Goal: Information Seeking & Learning: Check status

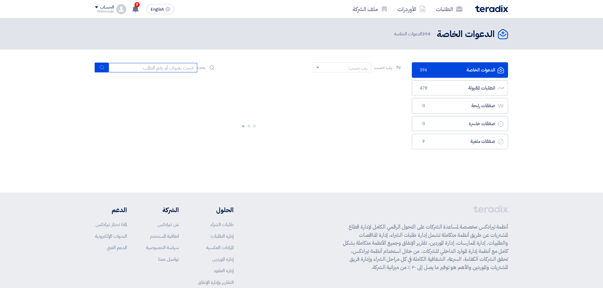
click at [149, 69] on input at bounding box center [153, 67] width 89 height 9
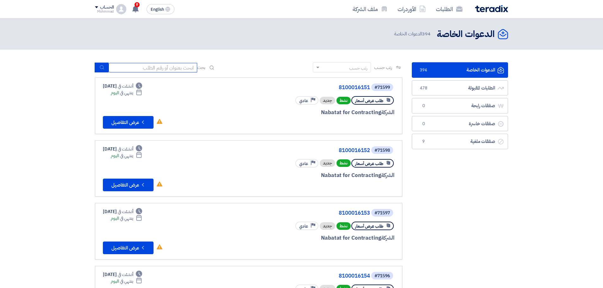
paste input "71512"
type input "71512"
click at [98, 66] on button "submit" at bounding box center [102, 68] width 14 height 10
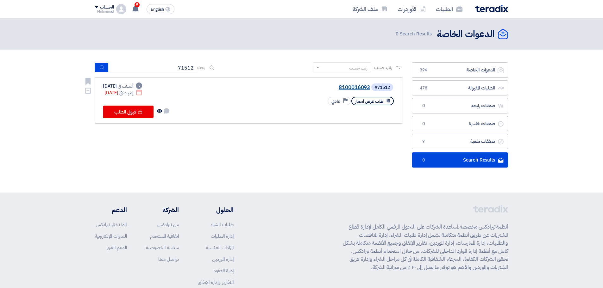
click at [360, 89] on link "8100016093" at bounding box center [306, 88] width 127 height 6
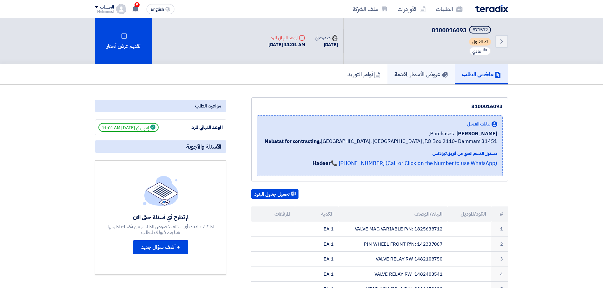
click at [422, 71] on h5 "عروض الأسعار المقدمة" at bounding box center [420, 74] width 53 height 7
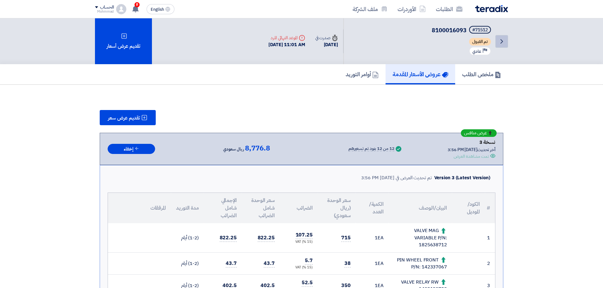
click at [501, 41] on icon "Back" at bounding box center [502, 42] width 8 height 8
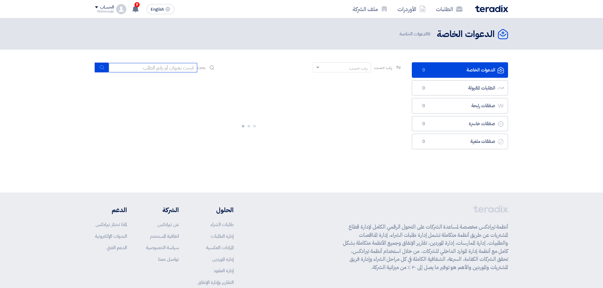
click at [169, 66] on input at bounding box center [153, 67] width 89 height 9
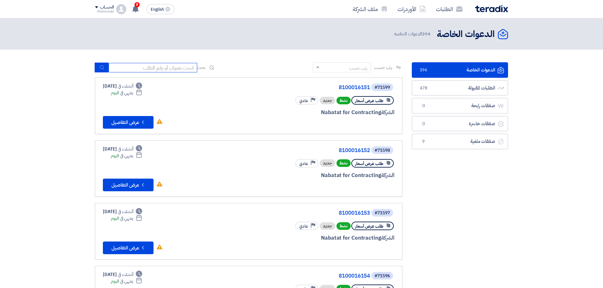
paste input "71466"
type input "71466"
click at [103, 67] on icon "submit" at bounding box center [101, 67] width 5 height 5
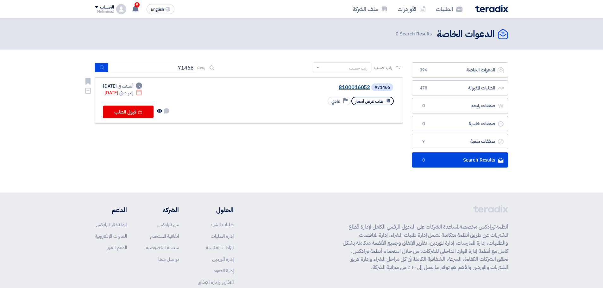
click at [360, 88] on link "8100016052" at bounding box center [306, 88] width 127 height 6
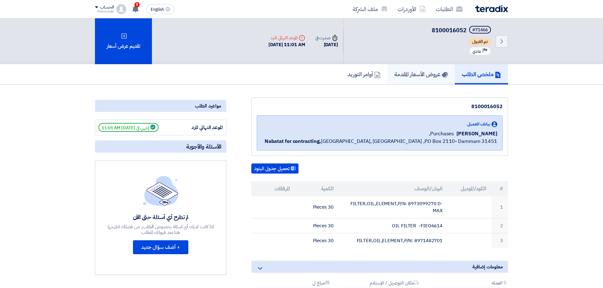
click at [406, 72] on h5 "عروض الأسعار المقدمة" at bounding box center [420, 74] width 53 height 7
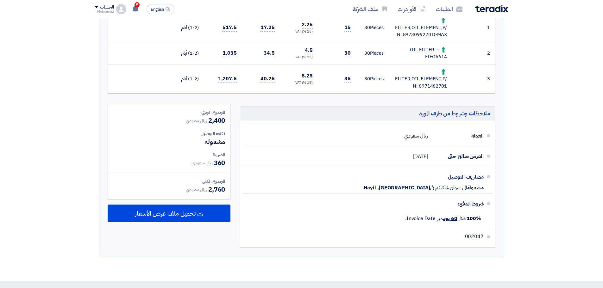
scroll to position [211, 0]
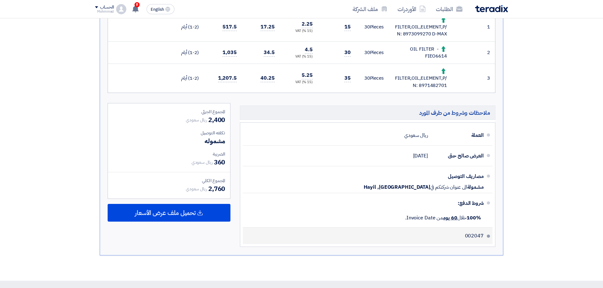
click at [480, 236] on span "002047" at bounding box center [474, 236] width 19 height 6
